Goal: Find specific fact: Find specific fact

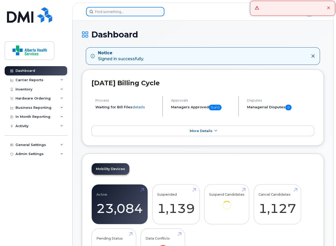
click at [128, 12] on input at bounding box center [125, 11] width 78 height 9
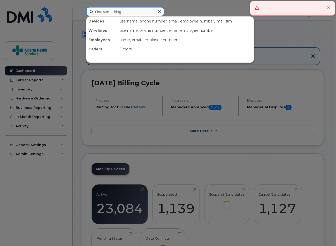
paste input "[PHONE_NUMBER]"
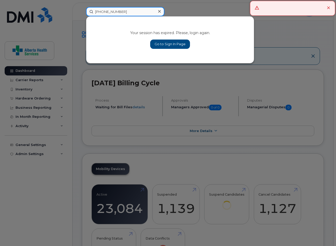
type input "[PHONE_NUMBER]"
click at [156, 46] on link "Go to Sign In Page" at bounding box center [170, 44] width 40 height 9
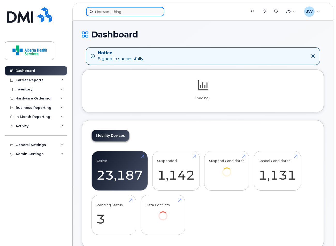
click at [121, 16] on input at bounding box center [125, 11] width 78 height 9
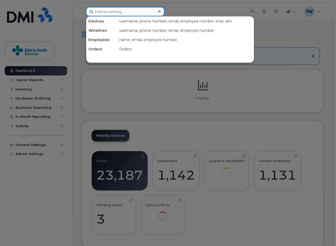
paste input "[PHONE_NUMBER]"
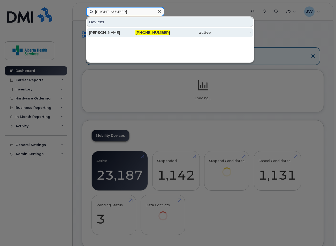
type input "[PHONE_NUMBER]"
click at [123, 31] on div "[PERSON_NAME]" at bounding box center [109, 32] width 41 height 5
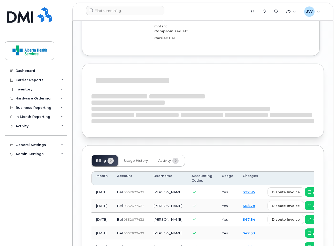
scroll to position [644, 0]
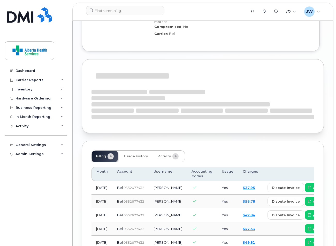
click at [125, 186] on span "0552677432" at bounding box center [134, 188] width 21 height 4
copy span "0552677432"
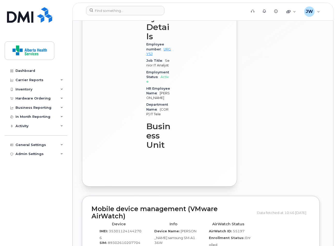
scroll to position [0, 0]
